Goal: Answer question/provide support: Share knowledge or assist other users

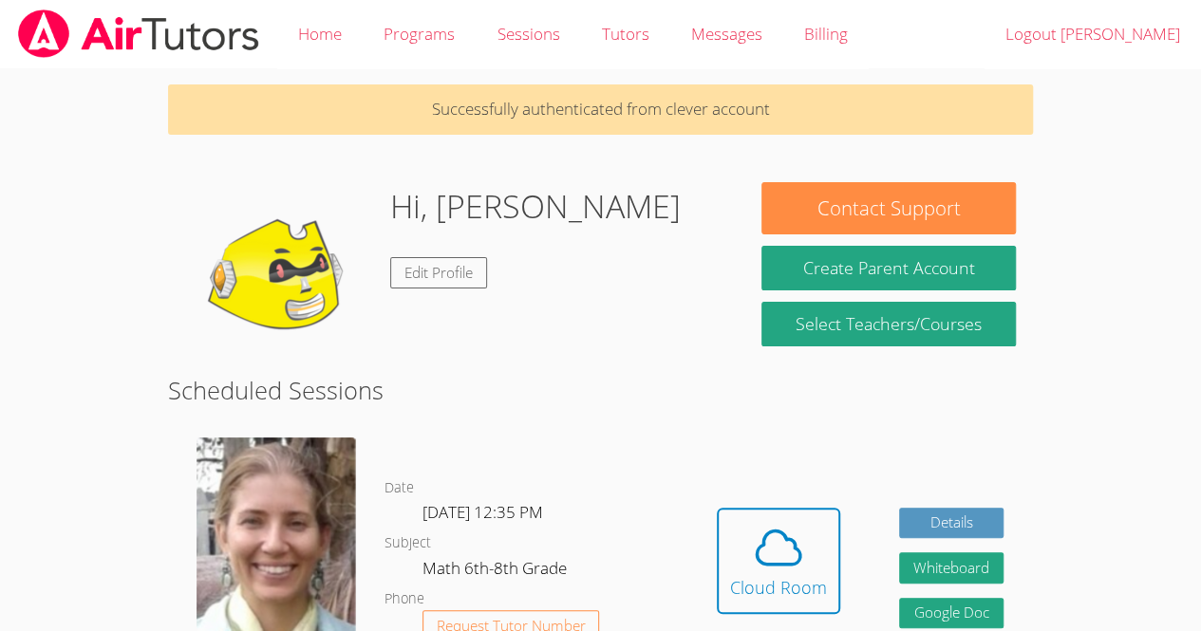
click at [673, 283] on div "Hi, Jose Edit Profile" at bounding box center [456, 277] width 542 height 190
click at [742, 544] on span at bounding box center [778, 547] width 97 height 53
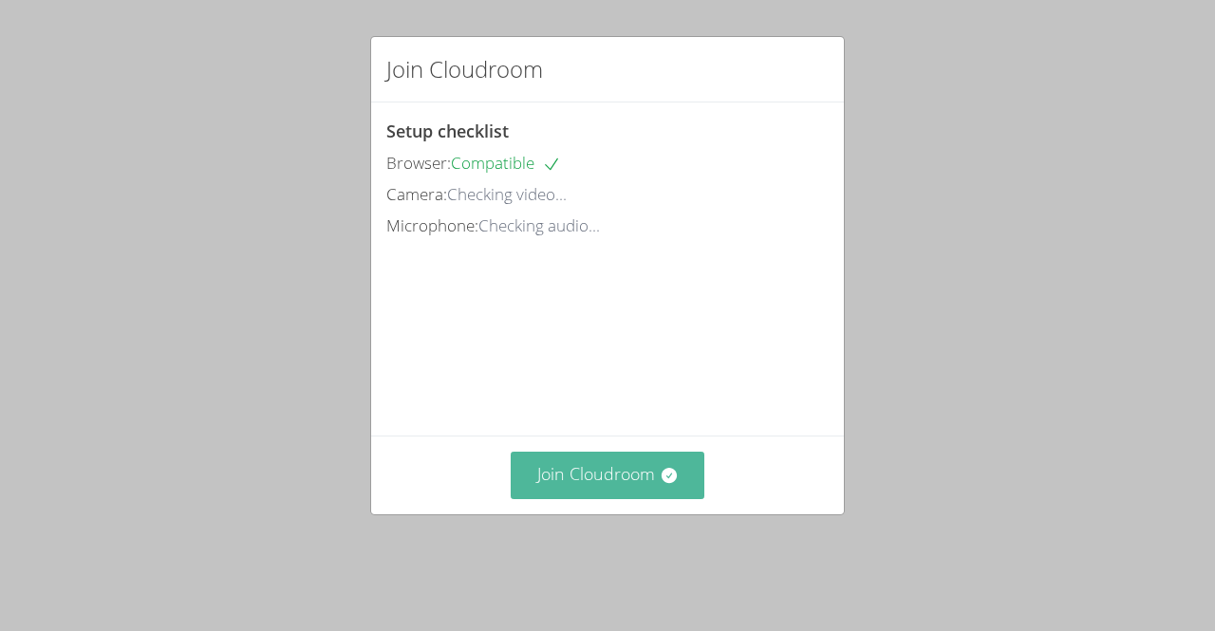
click at [660, 498] on button "Join Cloudroom" at bounding box center [608, 475] width 195 height 47
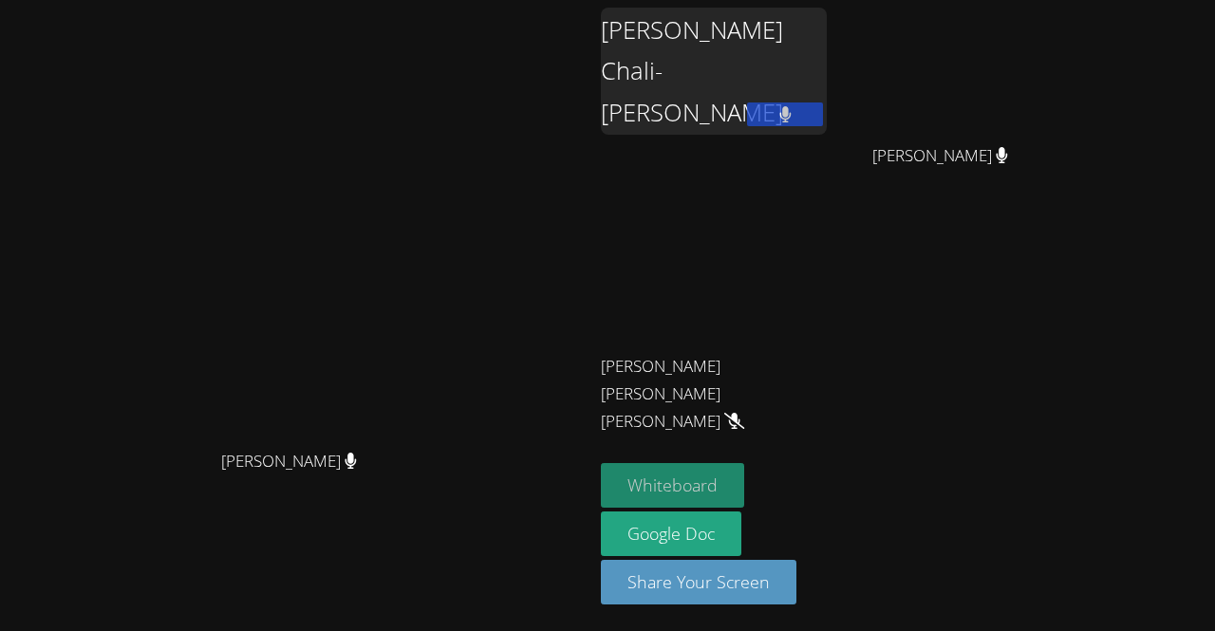
click at [744, 487] on button "Whiteboard" at bounding box center [672, 485] width 143 height 45
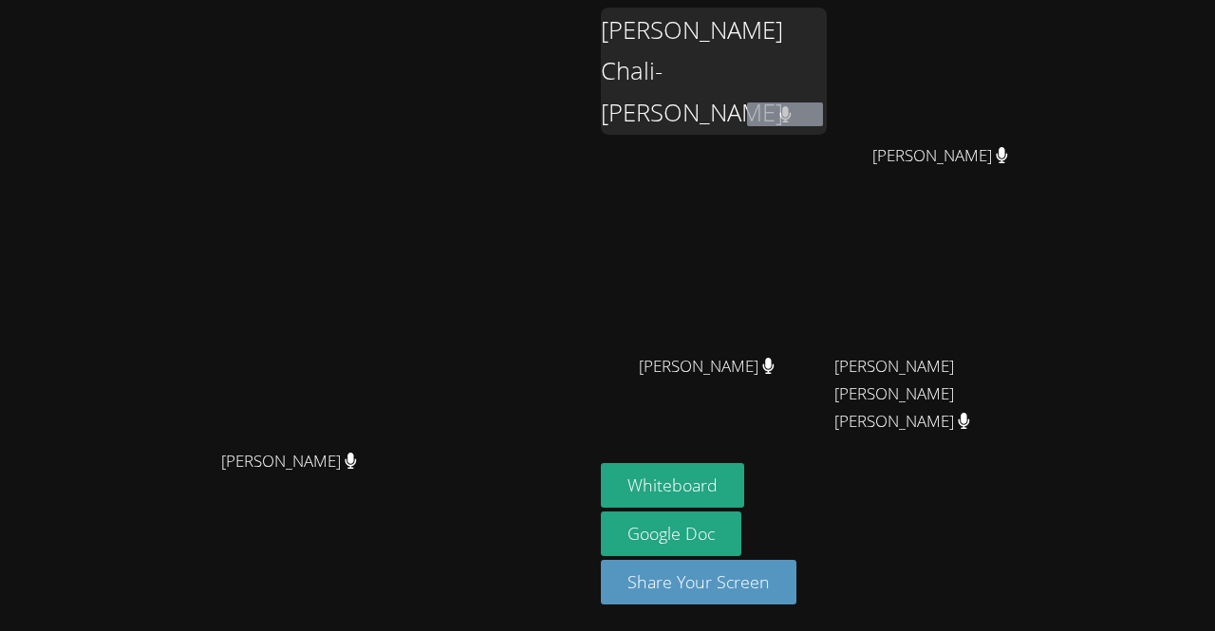
click at [791, 113] on icon at bounding box center [784, 114] width 11 height 16
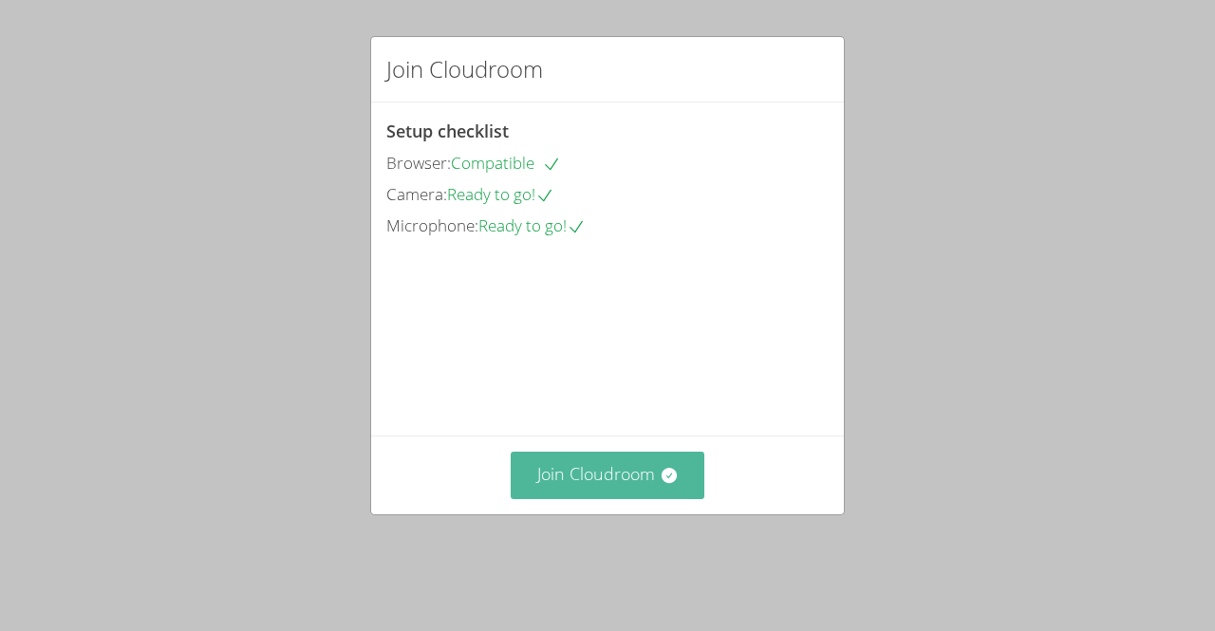
click at [610, 498] on button "Join Cloudroom" at bounding box center [608, 475] width 195 height 47
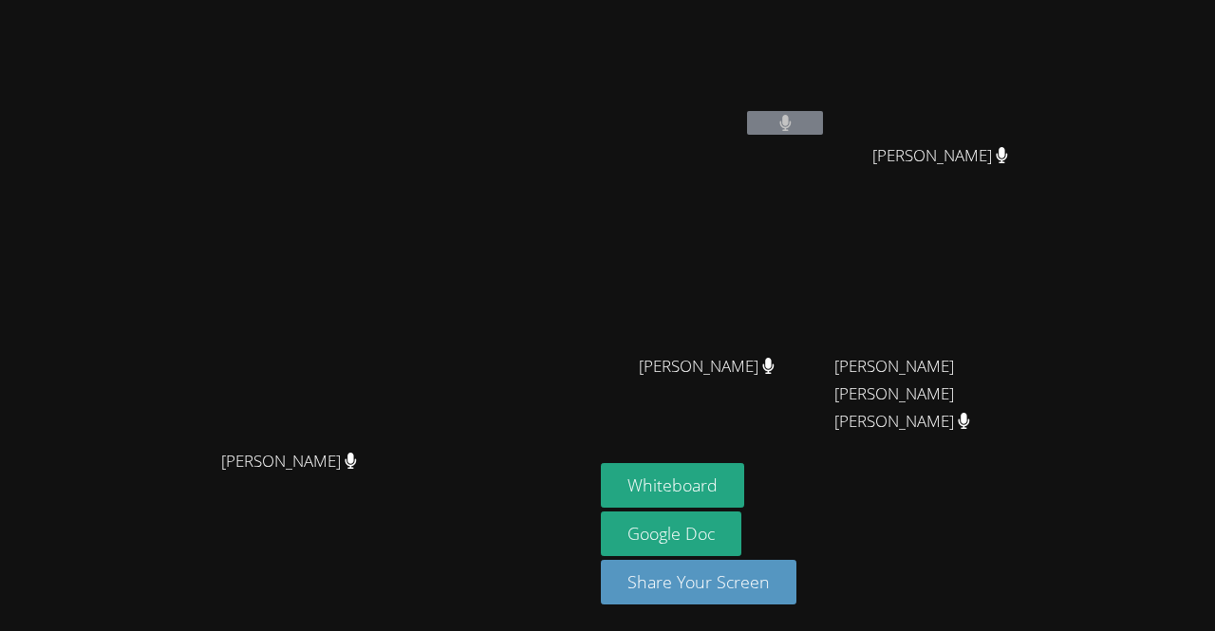
click at [792, 127] on icon at bounding box center [785, 123] width 12 height 16
drag, startPoint x: 936, startPoint y: 130, endPoint x: 633, endPoint y: 73, distance: 308.1
drag, startPoint x: 633, startPoint y: 73, endPoint x: 378, endPoint y: 128, distance: 261.2
click at [378, 128] on video at bounding box center [297, 278] width 285 height 326
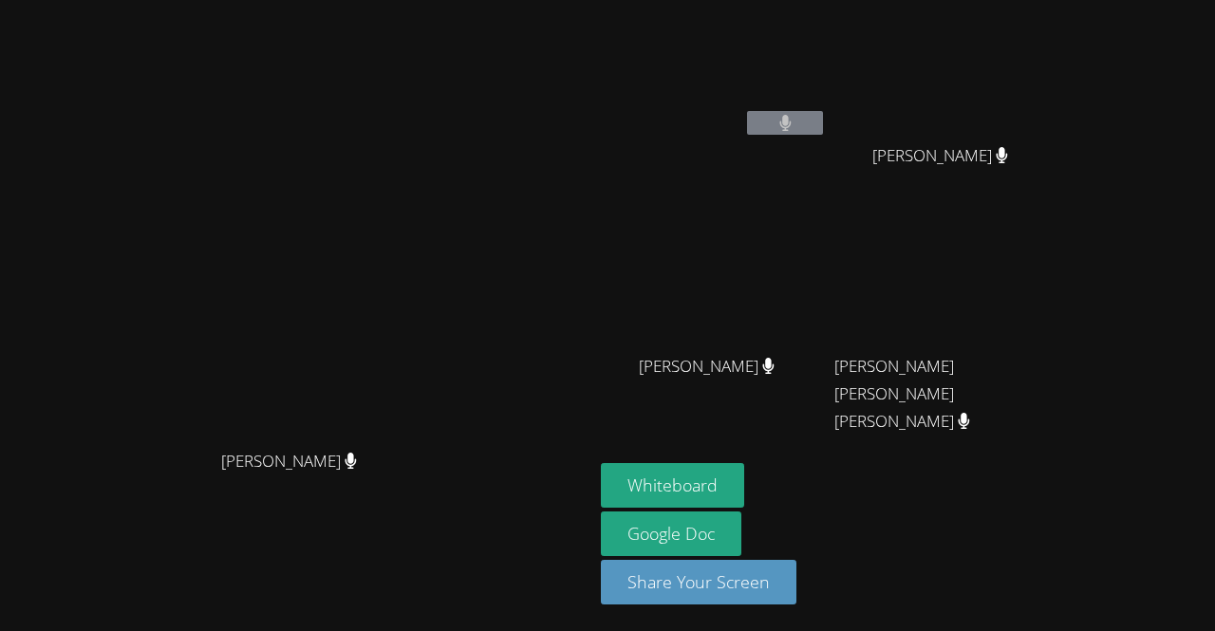
click at [823, 126] on button at bounding box center [785, 123] width 76 height 24
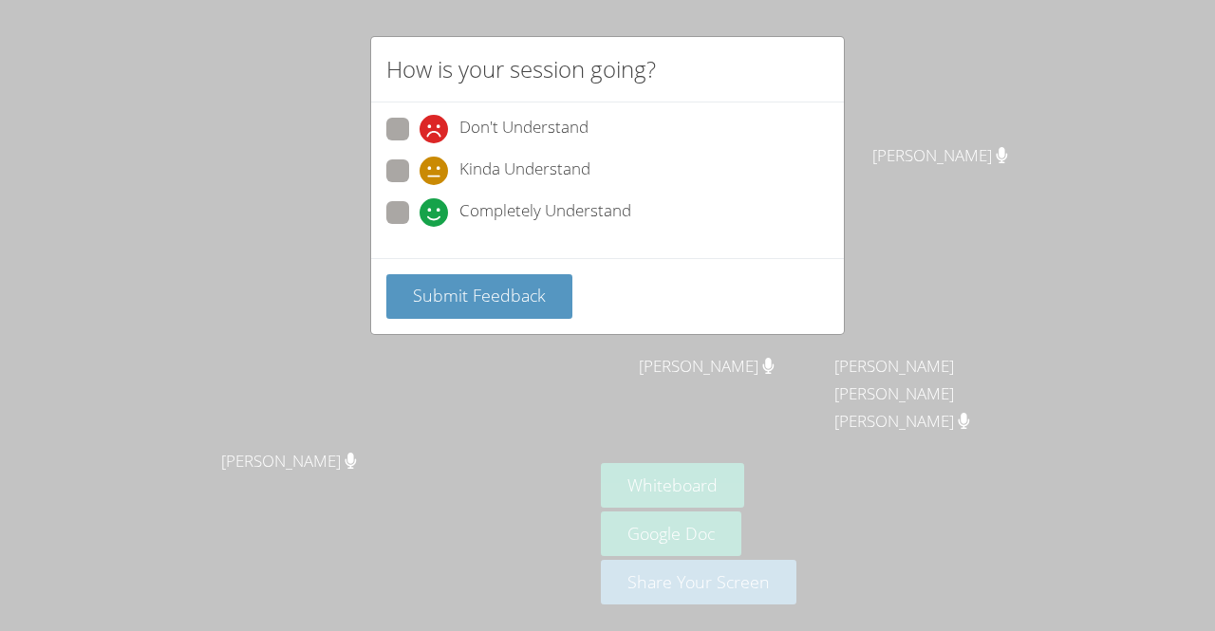
click at [498, 218] on span "Completely Understand" at bounding box center [545, 212] width 172 height 28
click at [436, 217] on input "Completely Understand" at bounding box center [428, 209] width 16 height 16
radio input "true"
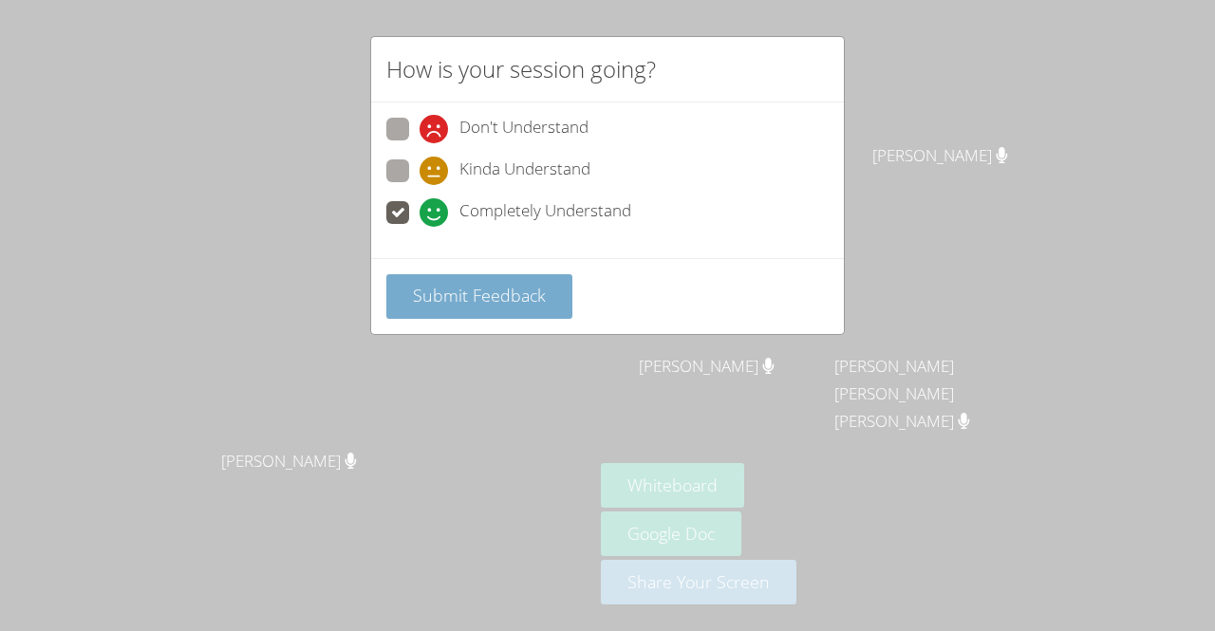
click at [533, 298] on span "Submit Feedback" at bounding box center [479, 295] width 133 height 23
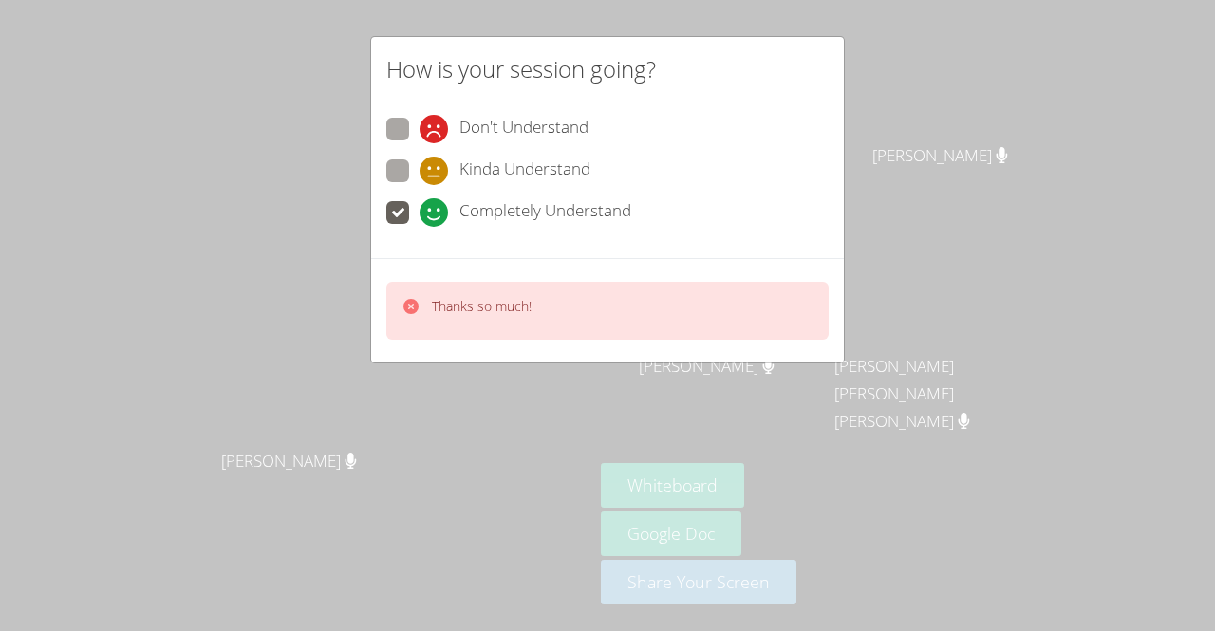
click at [828, 68] on div "How is your session going?" at bounding box center [607, 69] width 473 height 65
click at [954, 53] on div "How is your session going? Don't Understand Kinda Understand Completely Underst…" at bounding box center [607, 315] width 1215 height 631
click at [523, 464] on div "How is your session going? Don't Understand Kinda Understand Completely Underst…" at bounding box center [607, 315] width 1215 height 631
